Goal: Transaction & Acquisition: Purchase product/service

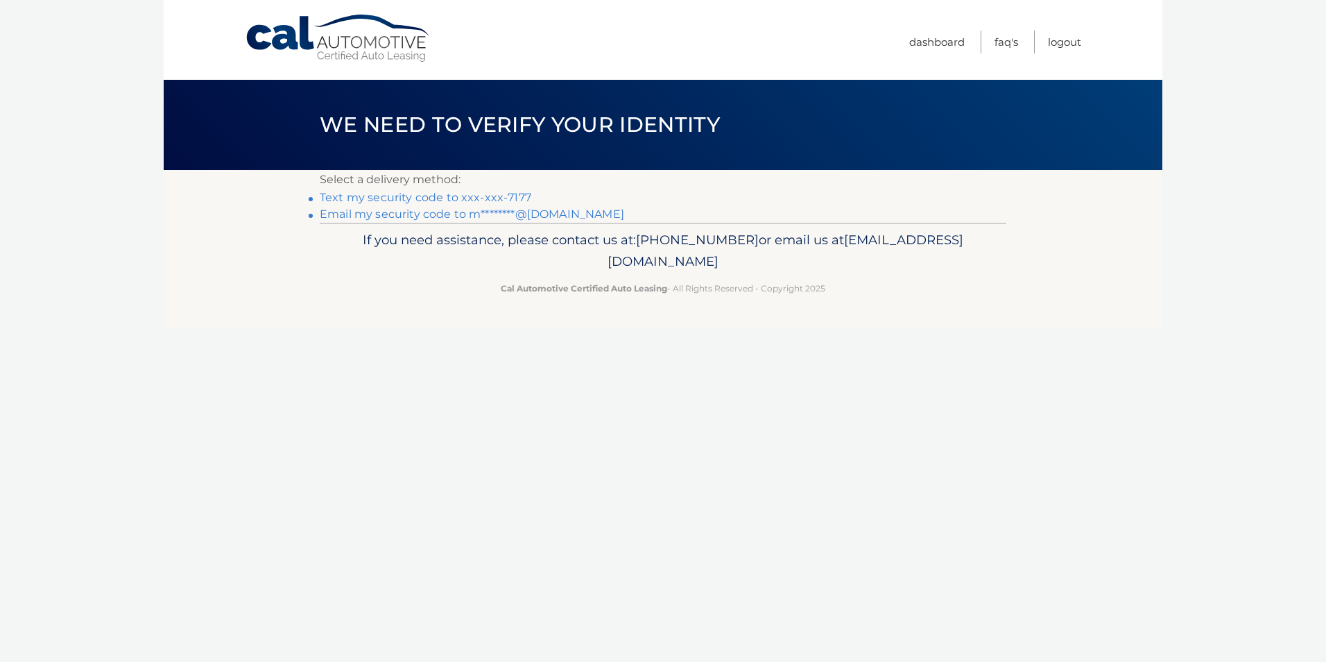
click at [416, 200] on link "Text my security code to xxx-xxx-7177" at bounding box center [426, 197] width 212 height 13
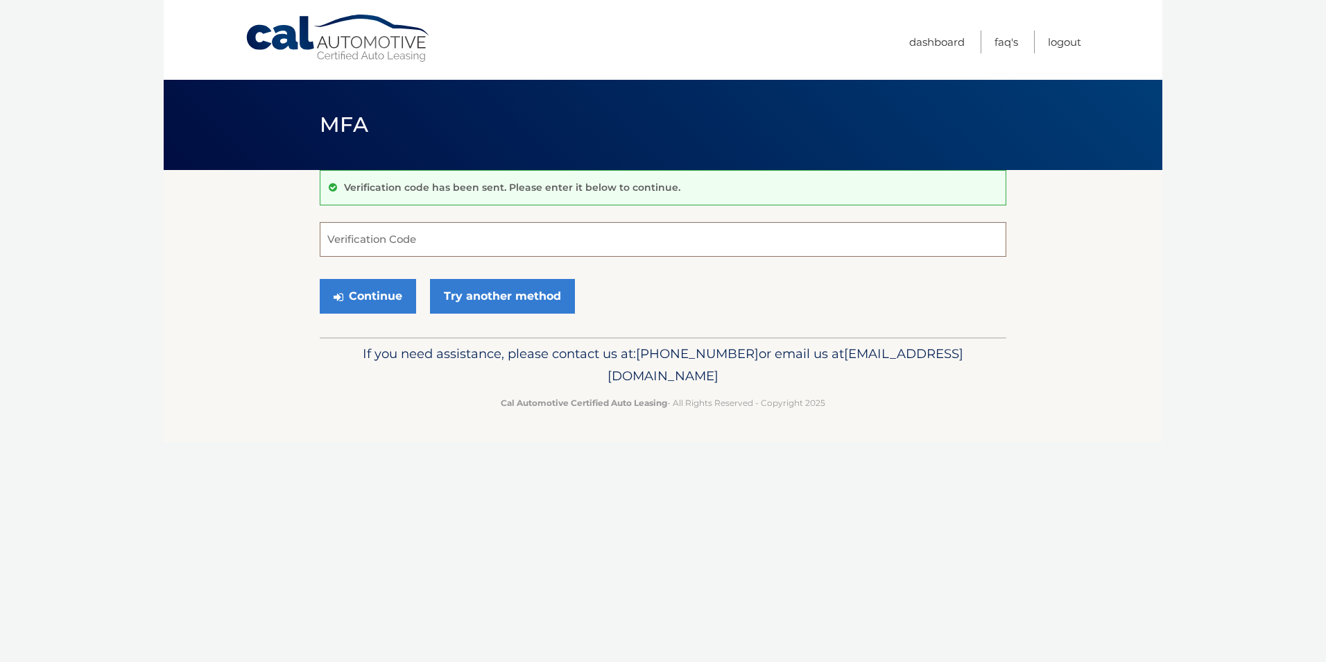
click at [403, 237] on input "Verification Code" at bounding box center [663, 239] width 687 height 35
click at [444, 249] on input "Verification Code" at bounding box center [663, 239] width 687 height 35
type input "141119"
click at [353, 289] on button "Continue" at bounding box center [368, 296] width 96 height 35
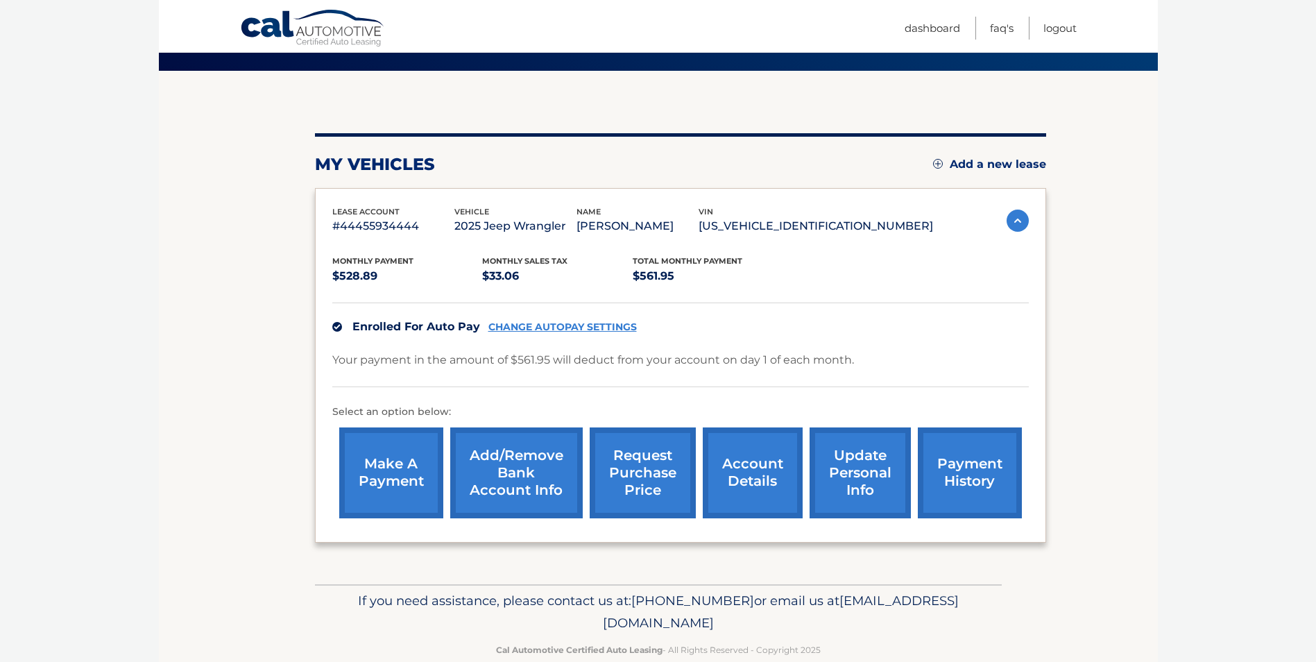
scroll to position [126, 0]
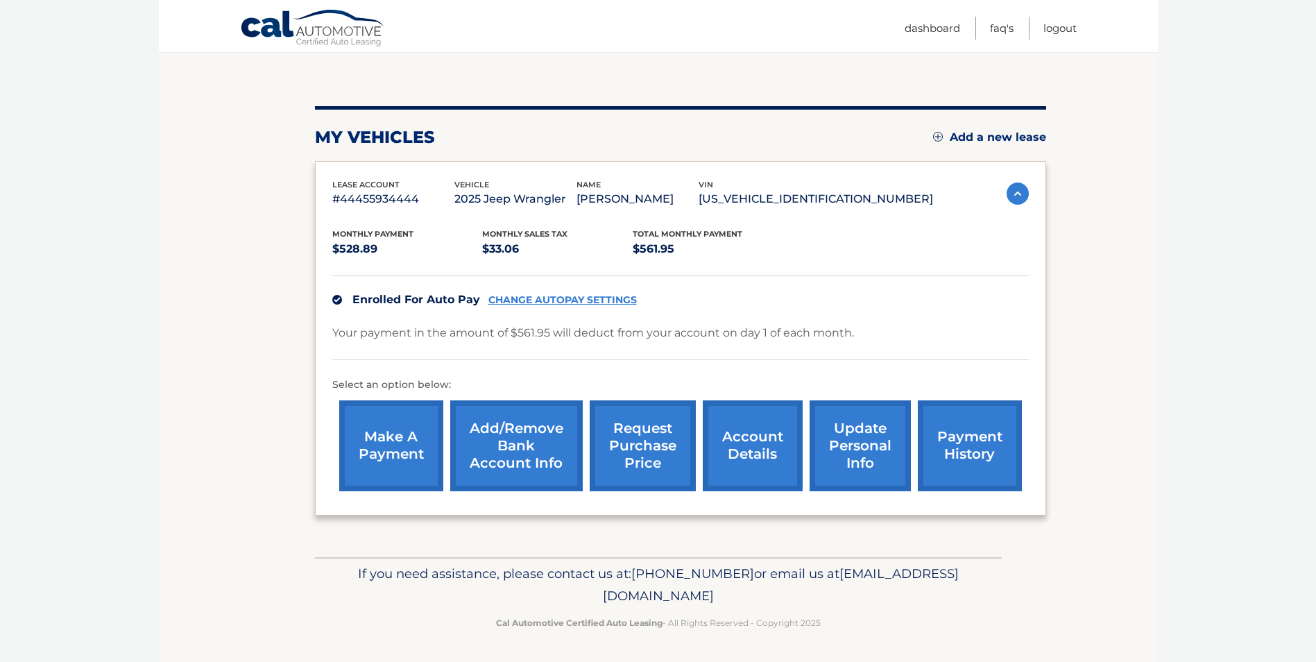
click at [758, 455] on link "account details" at bounding box center [753, 445] width 100 height 91
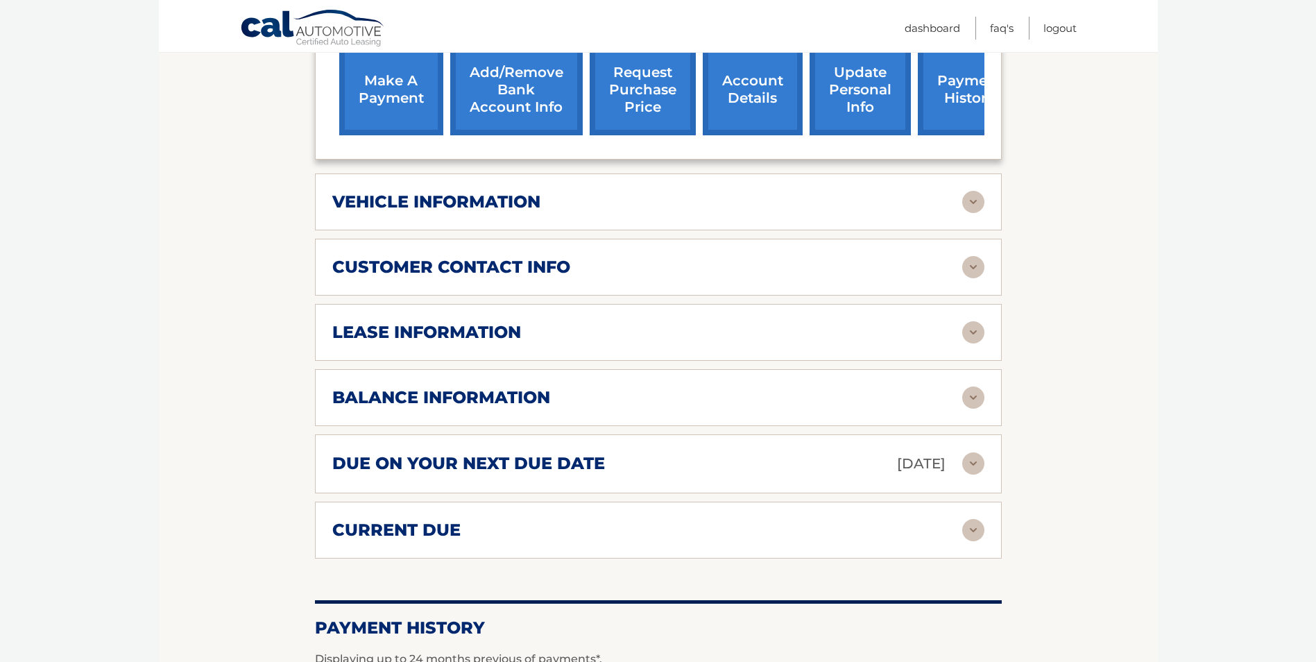
scroll to position [555, 0]
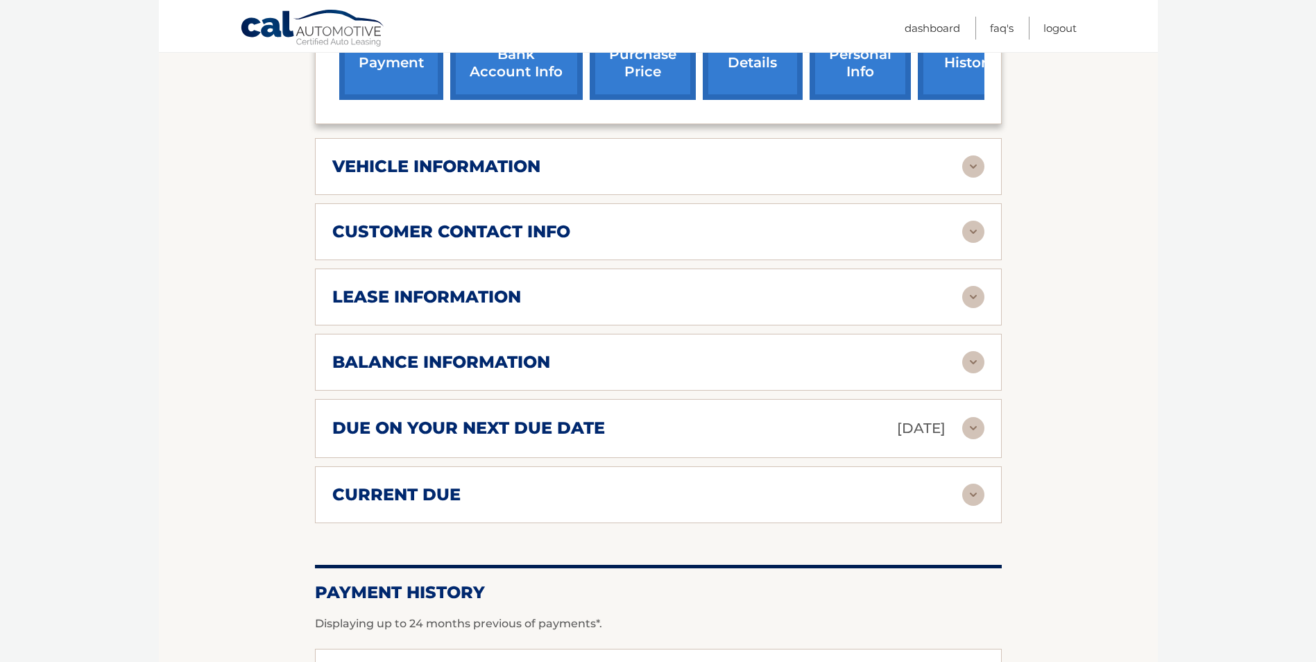
click at [649, 416] on div "due on your next due date [DATE]" at bounding box center [647, 428] width 630 height 24
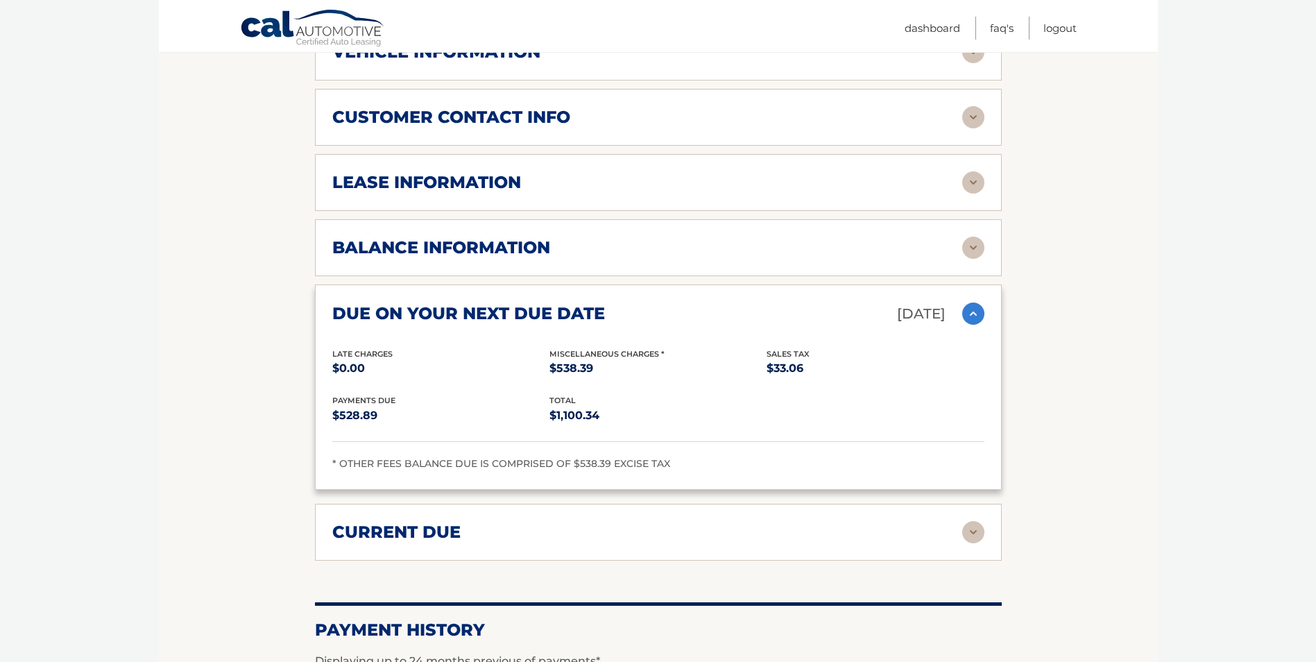
scroll to position [694, 0]
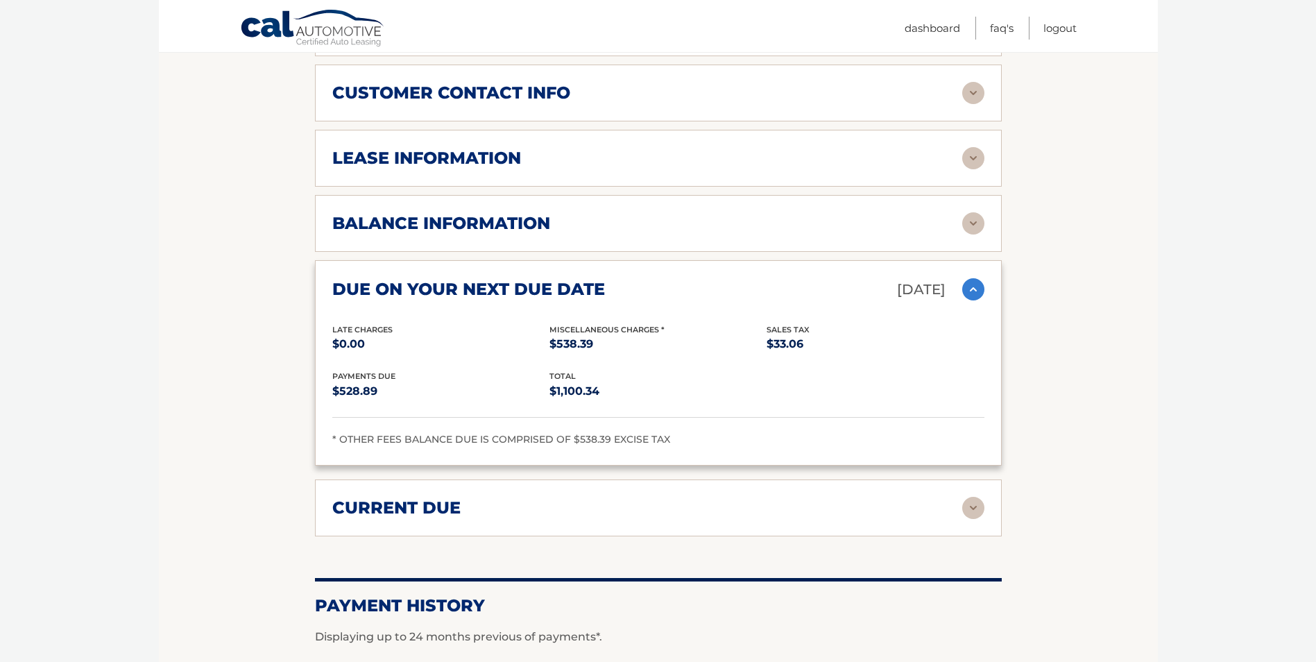
click at [977, 497] on img at bounding box center [973, 508] width 22 height 22
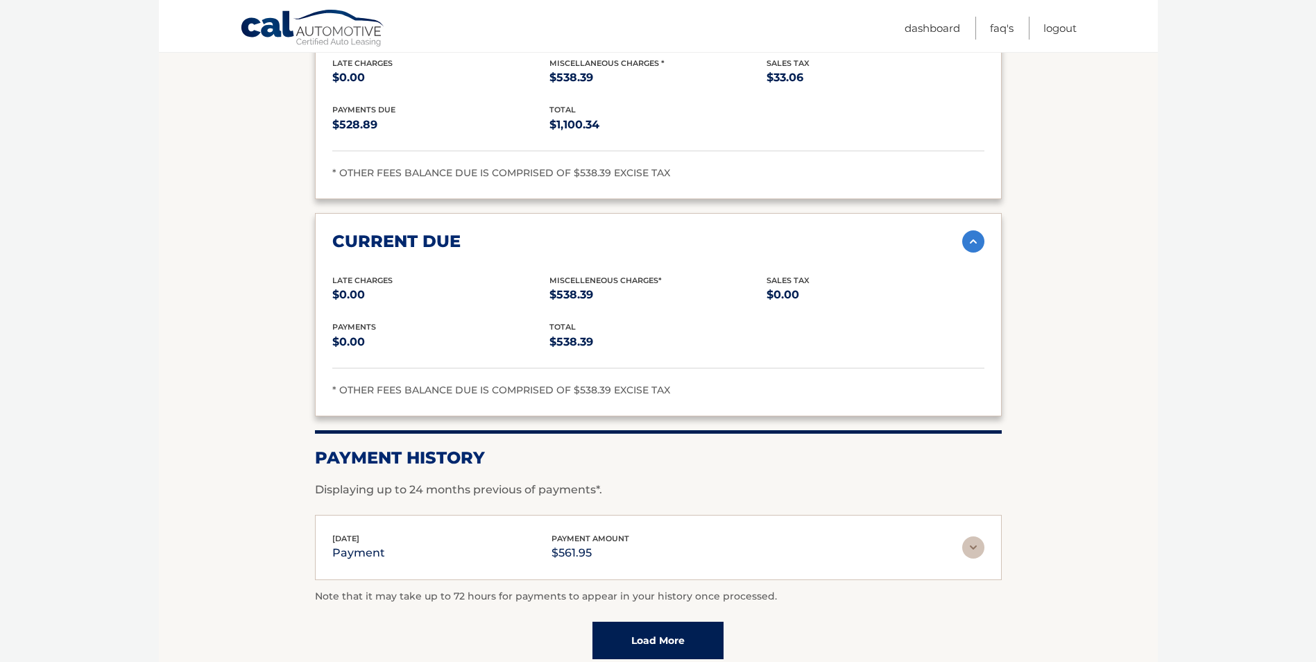
scroll to position [971, 0]
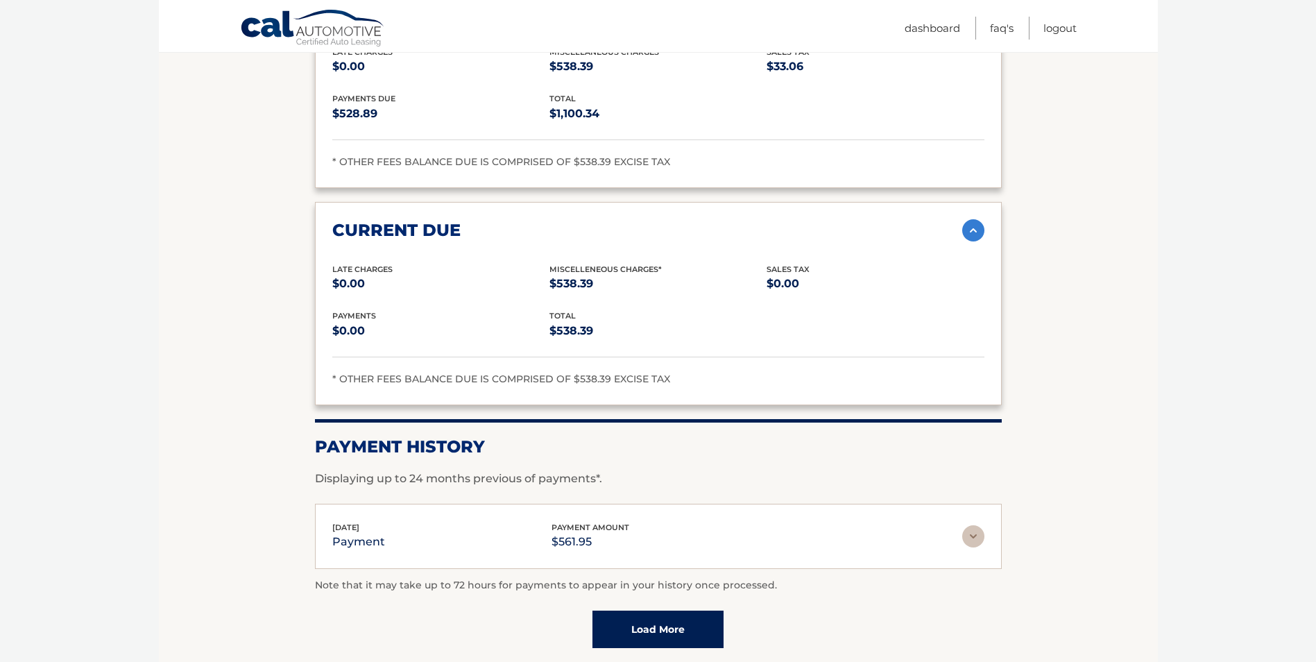
click at [650, 436] on h2 "Payment History" at bounding box center [658, 446] width 687 height 21
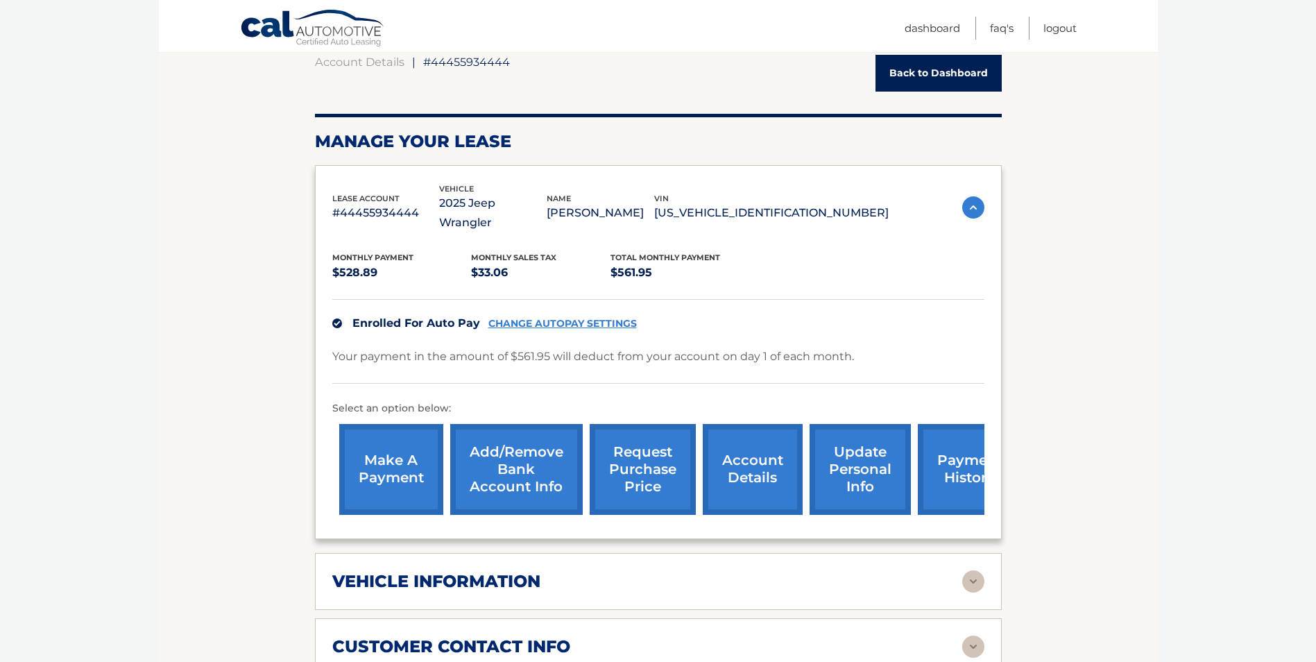
scroll to position [139, 0]
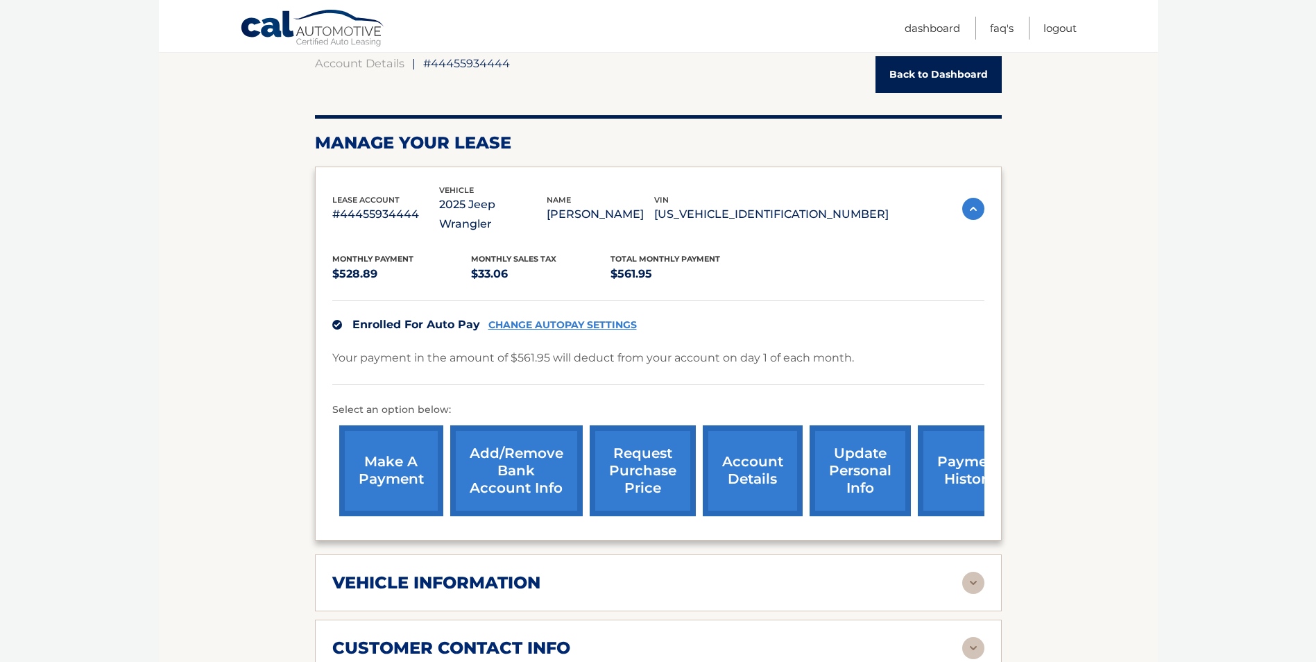
click at [412, 461] on link "make a payment" at bounding box center [391, 470] width 104 height 91
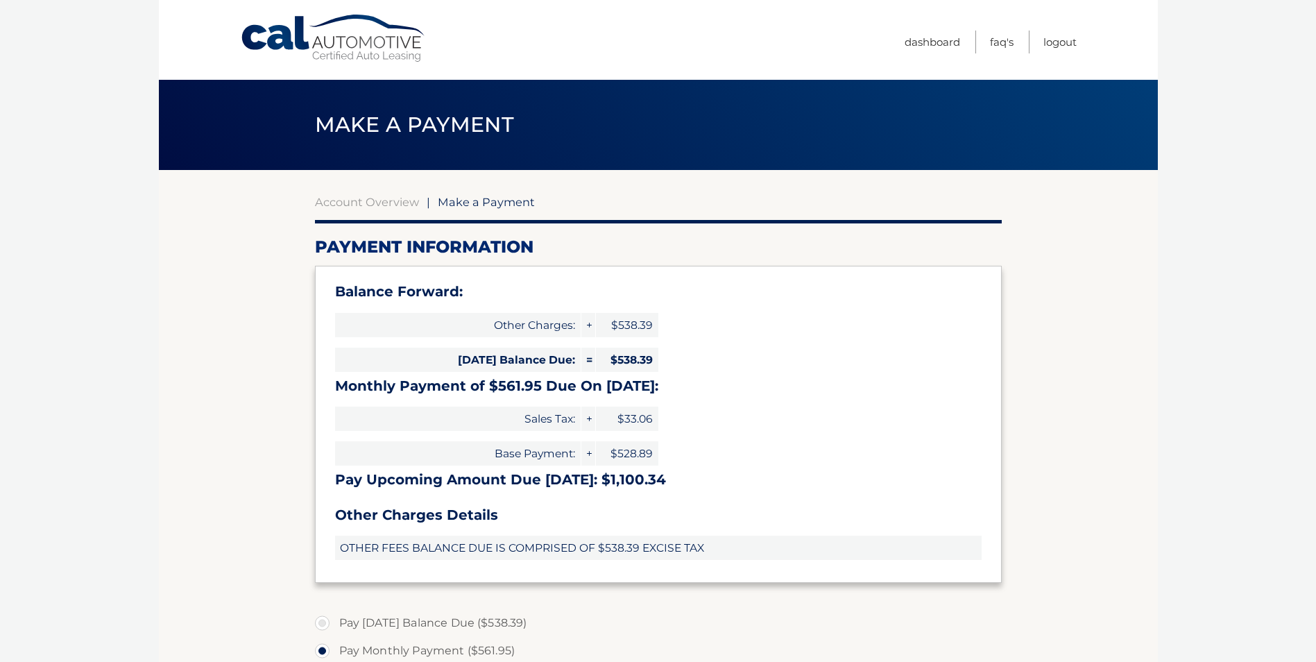
select select "MmE4MDQ5NDItODgxNy00YzIxLTlkNTctNGM3ZWI4ZDkzMDg4"
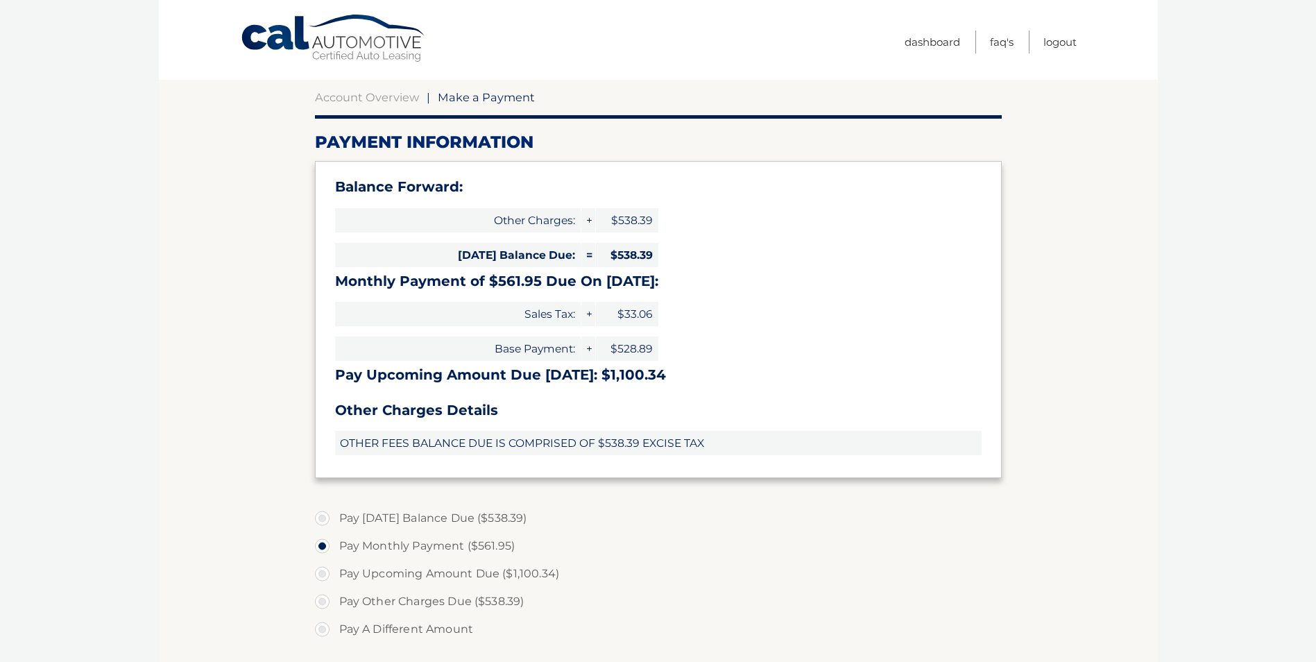
scroll to position [139, 0]
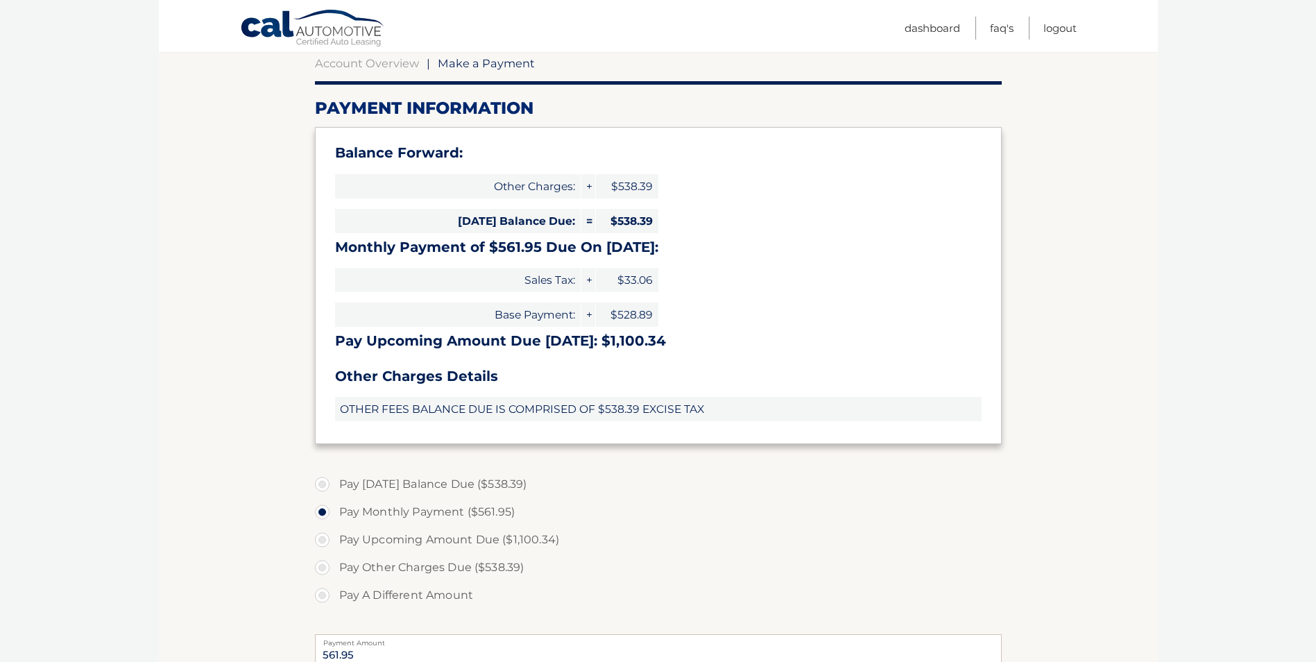
click at [323, 569] on label "Pay Other Charges Due ($538.39)" at bounding box center [658, 568] width 687 height 28
click at [323, 569] on input "Pay Other Charges Due ($538.39)" at bounding box center [327, 565] width 14 height 22
radio input "true"
type input "538.39"
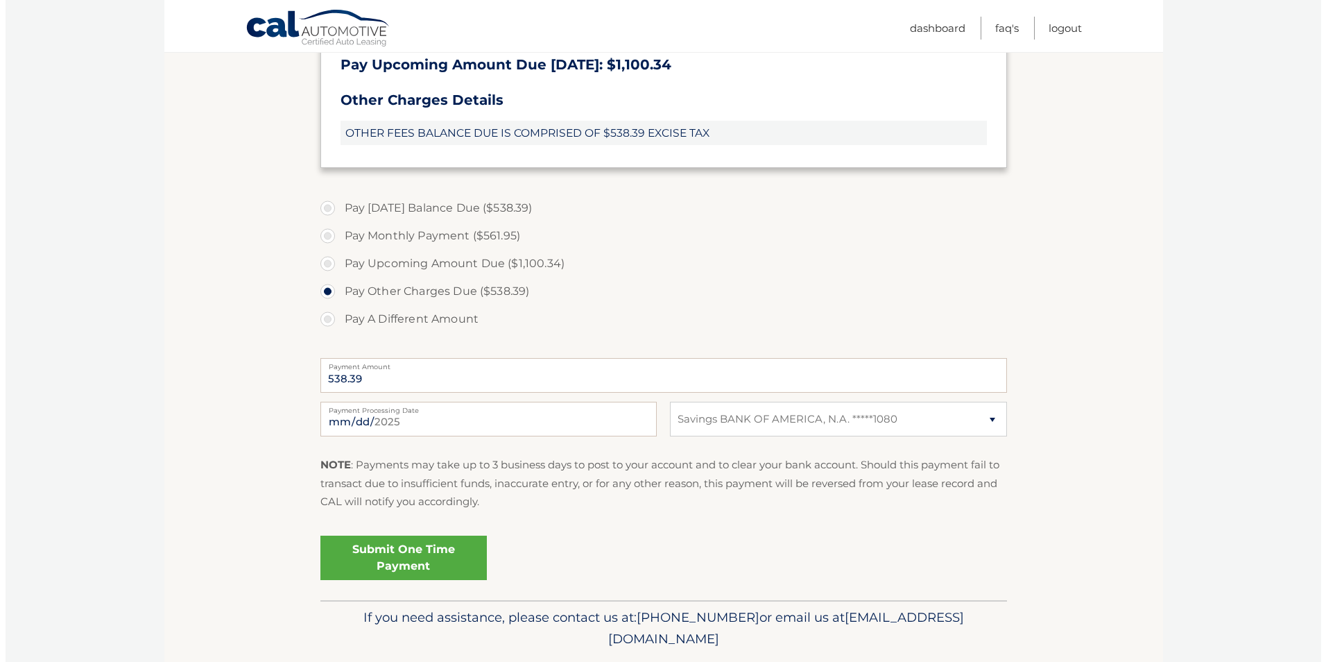
scroll to position [416, 0]
click at [377, 551] on link "Submit One Time Payment" at bounding box center [398, 556] width 166 height 44
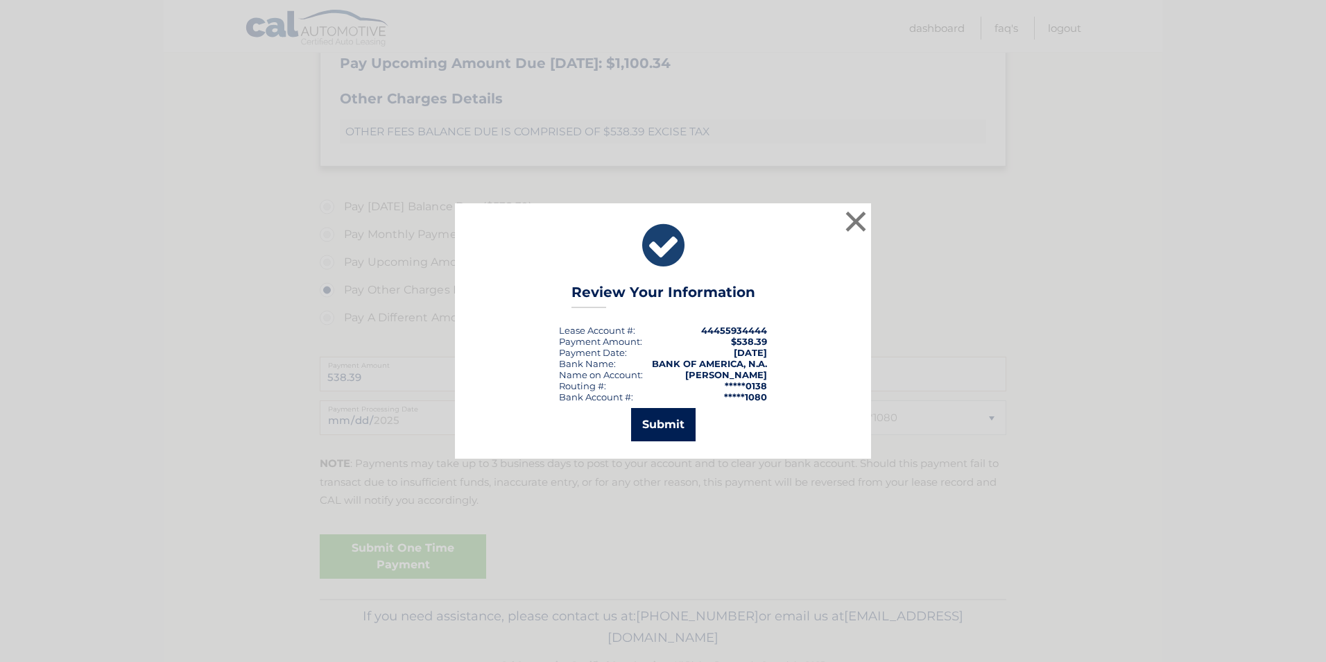
click at [653, 421] on button "Submit" at bounding box center [663, 424] width 65 height 33
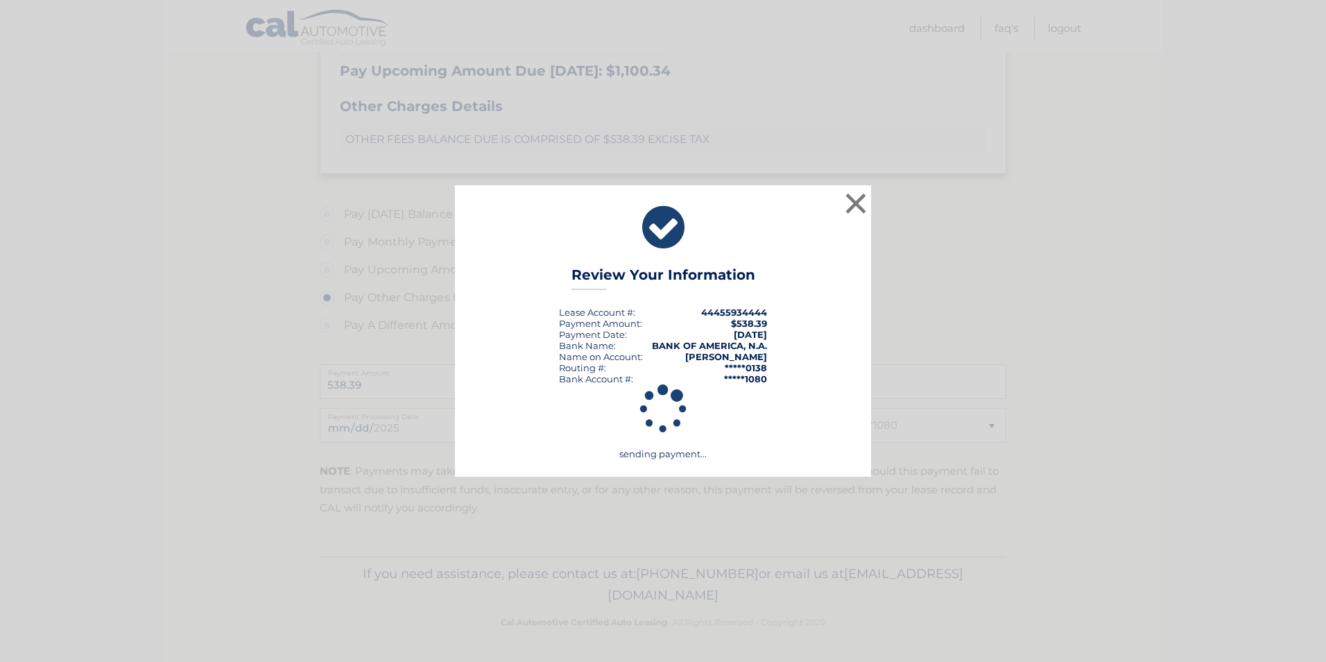
scroll to position [409, 0]
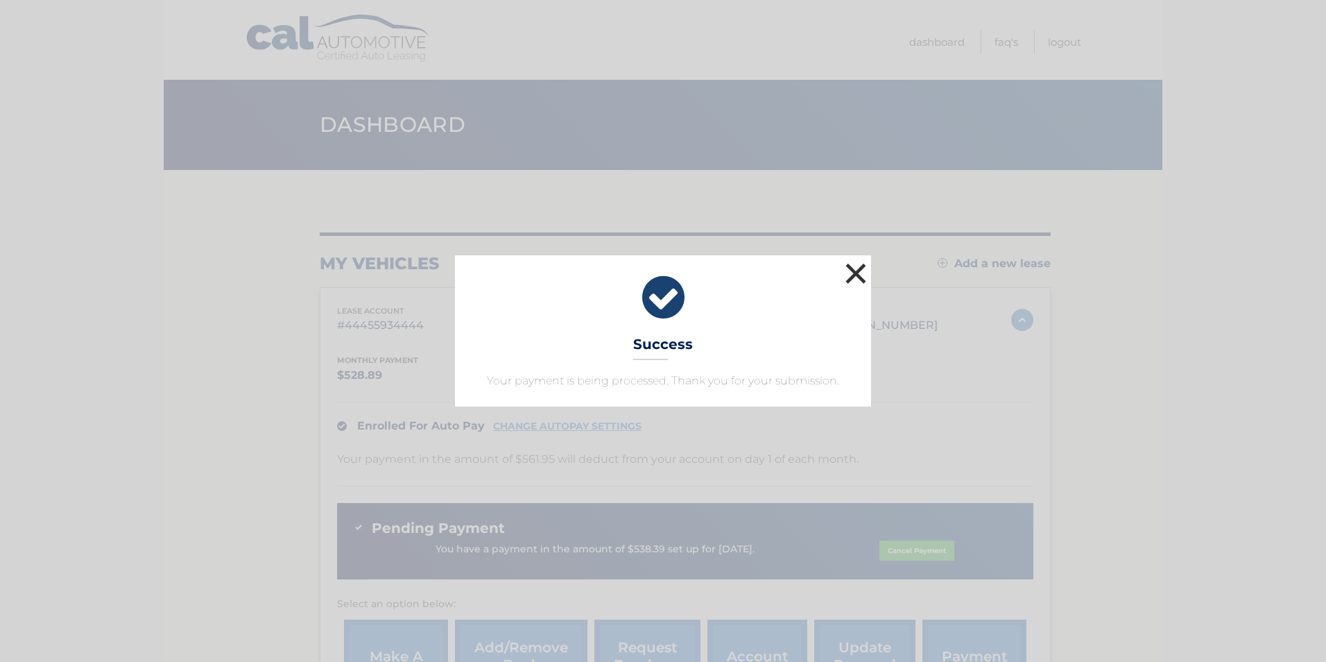
drag, startPoint x: 853, startPoint y: 272, endPoint x: 730, endPoint y: 275, distance: 122.8
click at [853, 272] on button "×" at bounding box center [856, 273] width 28 height 28
